Goal: Check status: Check status

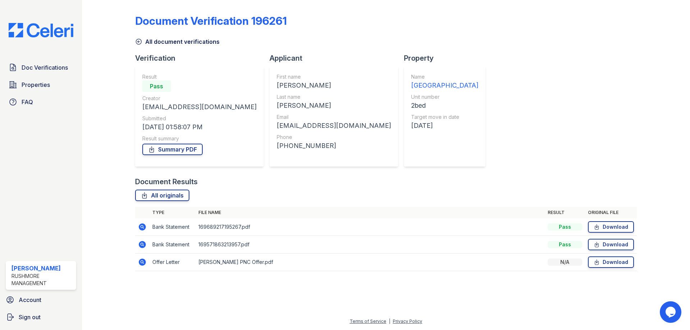
click at [35, 27] on img at bounding box center [41, 30] width 76 height 14
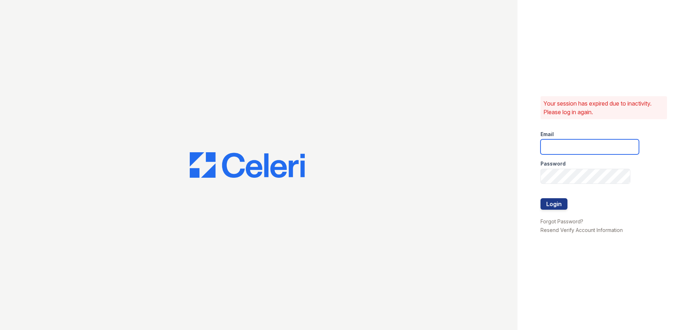
type input "swanamaker@rushmoremgmt.com"
click at [556, 208] on button "Login" at bounding box center [553, 203] width 27 height 11
